Goal: Information Seeking & Learning: Understand process/instructions

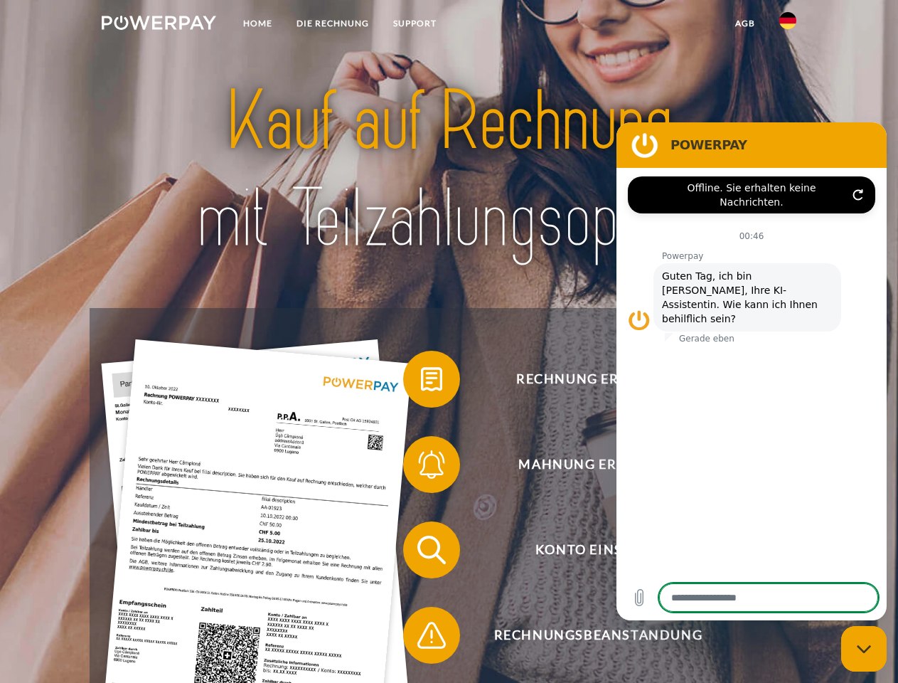
click at [159, 25] on img at bounding box center [159, 23] width 114 height 14
click at [788, 25] on img at bounding box center [787, 20] width 17 height 17
click at [745, 23] on link "agb" at bounding box center [745, 24] width 44 height 26
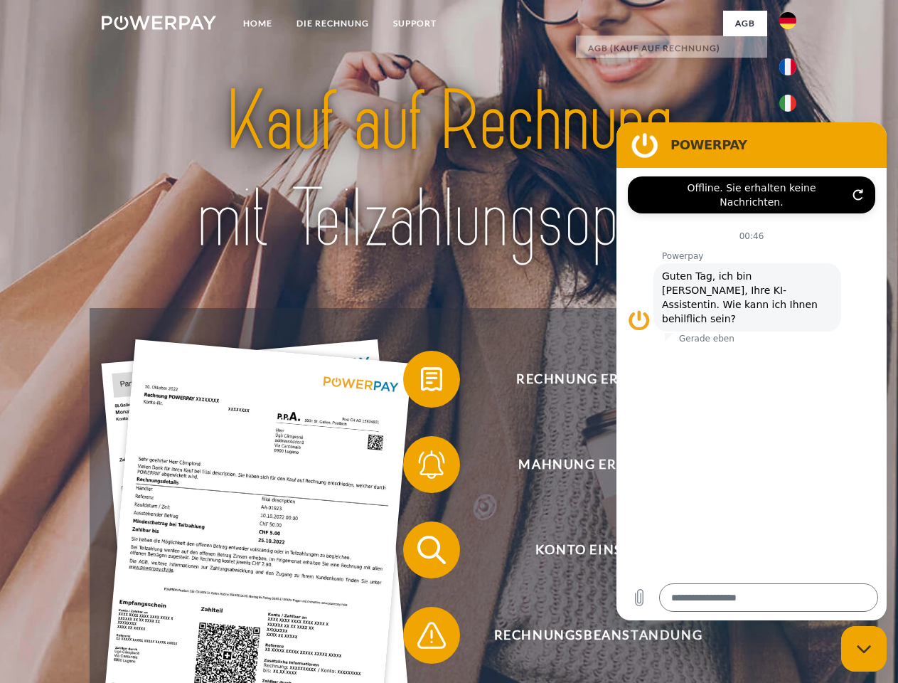
click at [421, 382] on span at bounding box center [410, 378] width 71 height 71
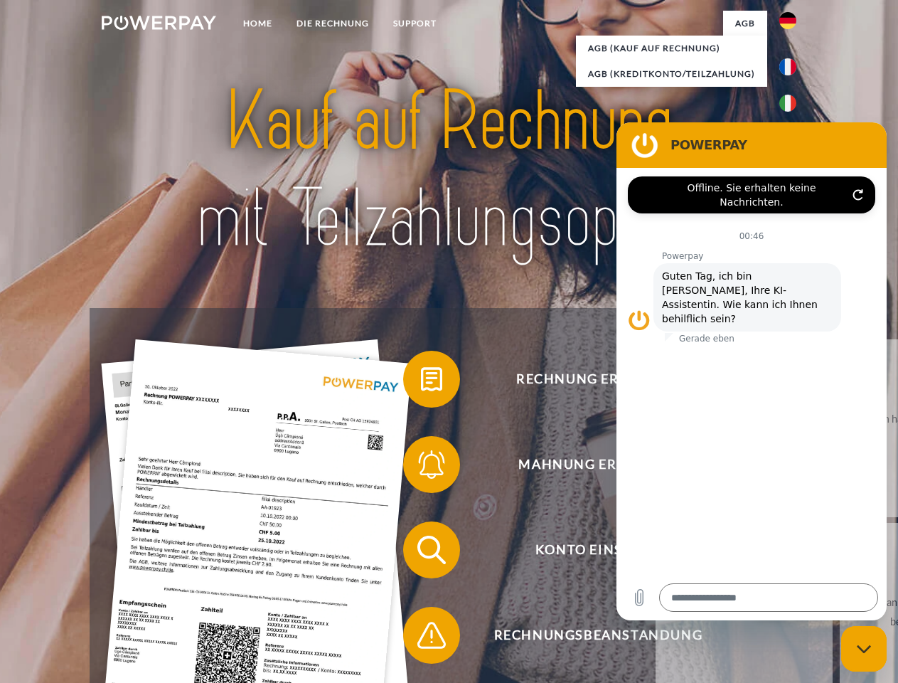
click at [421, 467] on span at bounding box center [410, 464] width 71 height 71
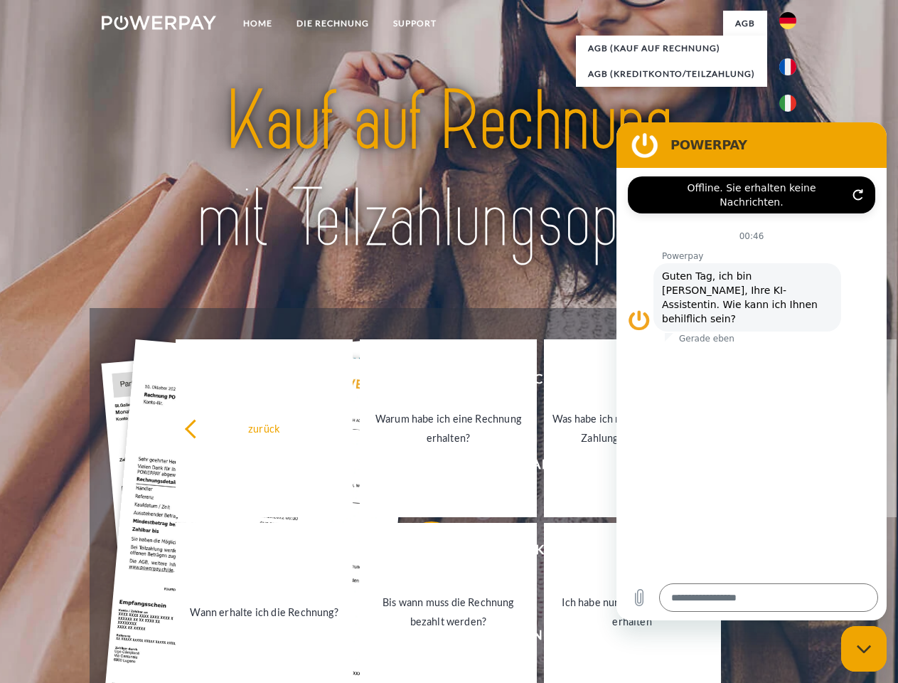
click at [421, 553] on link "Bis wann muss die Rechnung bezahlt werden?" at bounding box center [448, 612] width 177 height 178
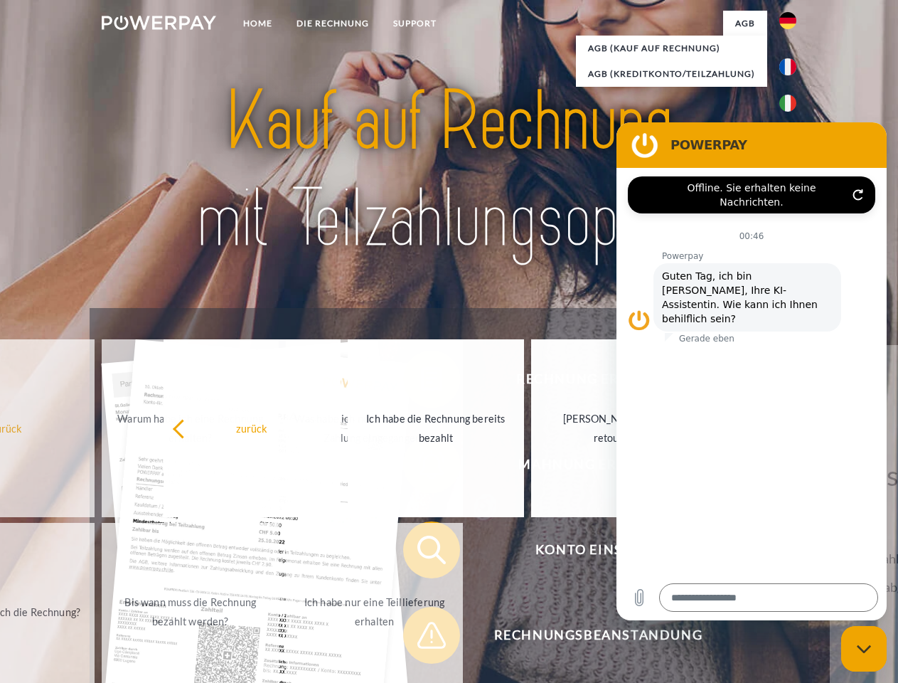
click at [421, 638] on span at bounding box center [410, 635] width 71 height 71
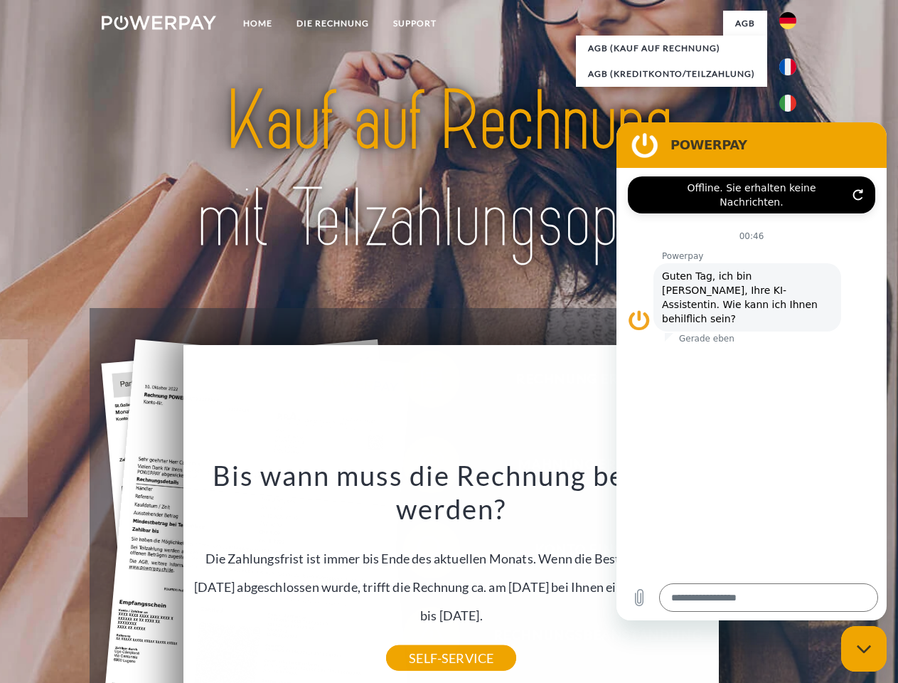
click at [864, 649] on icon "Messaging-Fenster schließen" at bounding box center [864, 648] width 15 height 9
type textarea "*"
